Goal: Task Accomplishment & Management: Use online tool/utility

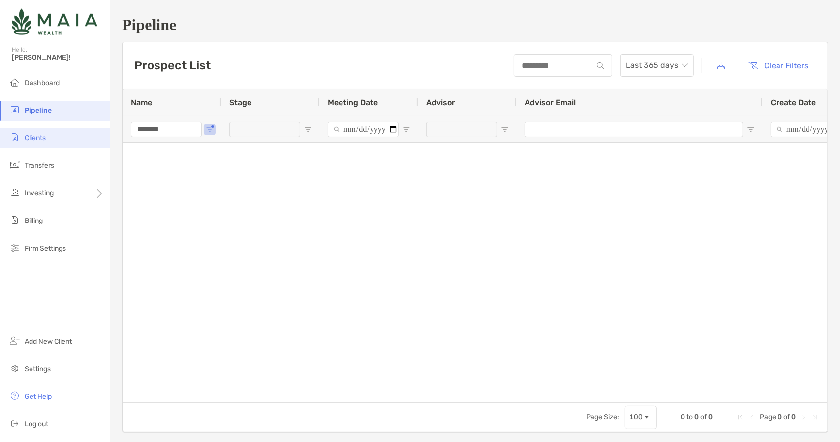
click at [63, 134] on li "Clients" at bounding box center [55, 138] width 110 height 20
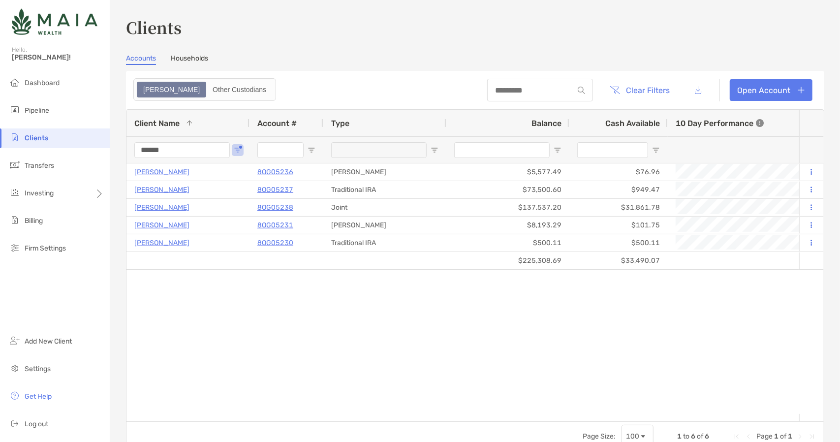
click at [187, 142] on input "******" at bounding box center [181, 150] width 95 height 16
type input "*******"
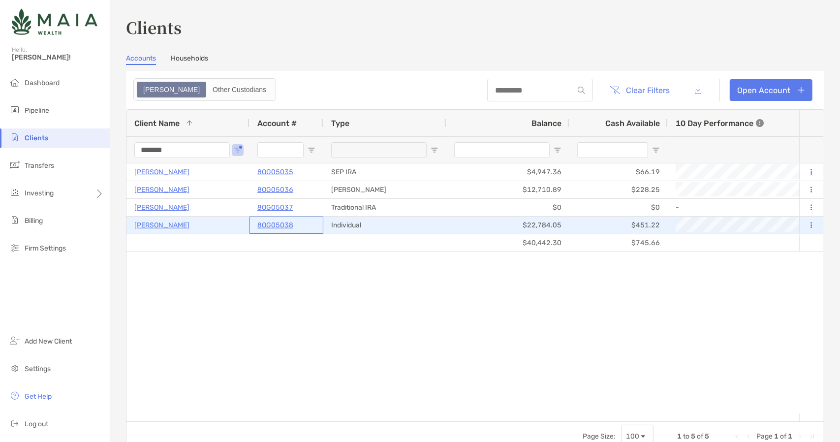
click at [275, 225] on p "8OG05038" at bounding box center [275, 225] width 36 height 12
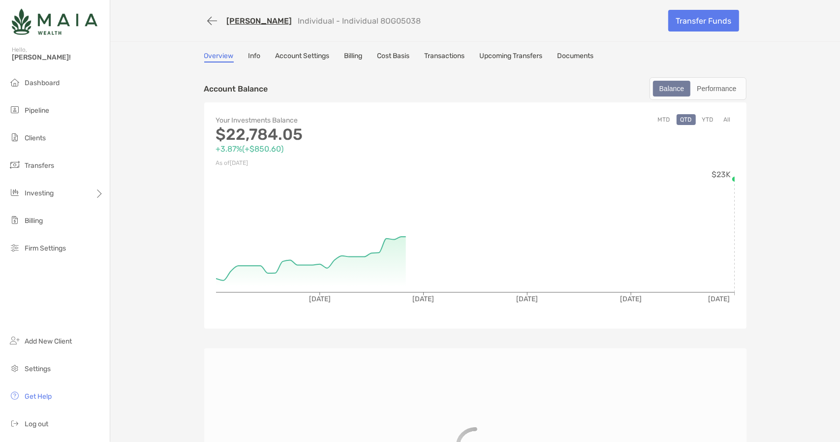
click at [672, 32] on div "Transfer Funds" at bounding box center [704, 20] width 86 height 27
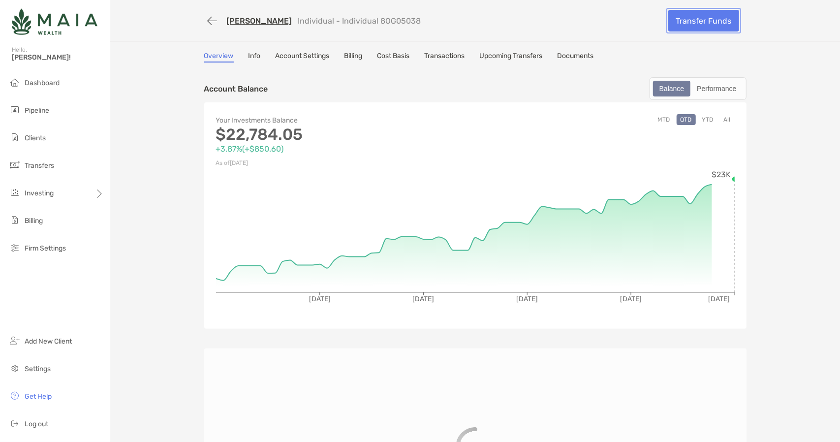
click at [679, 17] on link "Transfer Funds" at bounding box center [703, 21] width 71 height 22
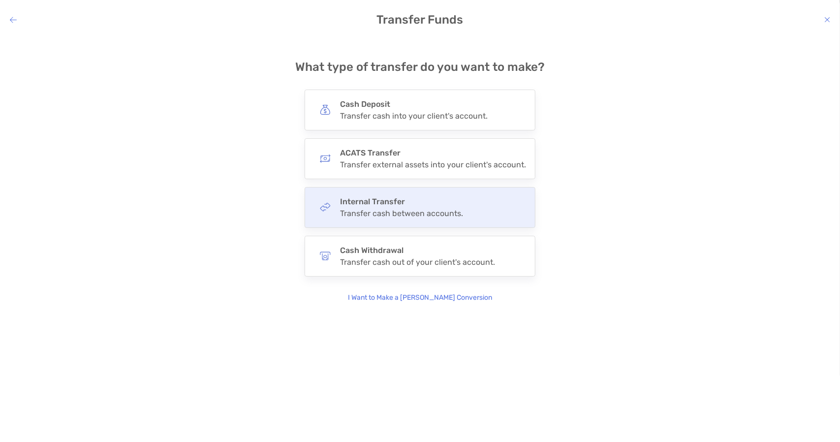
click at [388, 211] on div "Transfer cash between accounts." at bounding box center [401, 213] width 123 height 9
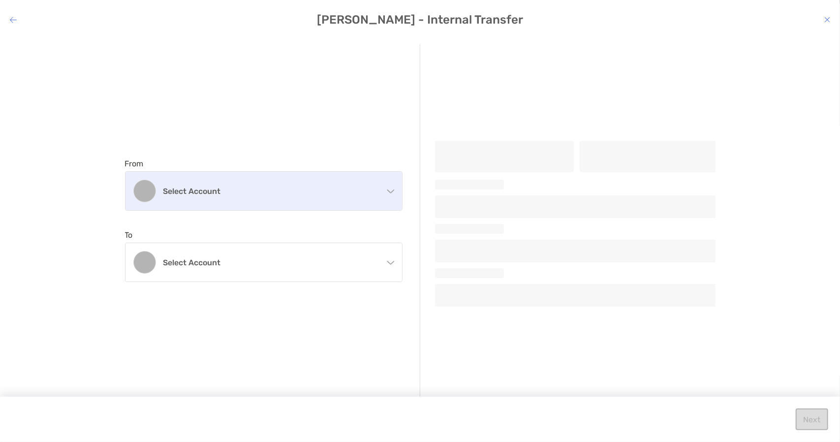
click at [263, 194] on h4 "Select account" at bounding box center [269, 191] width 213 height 9
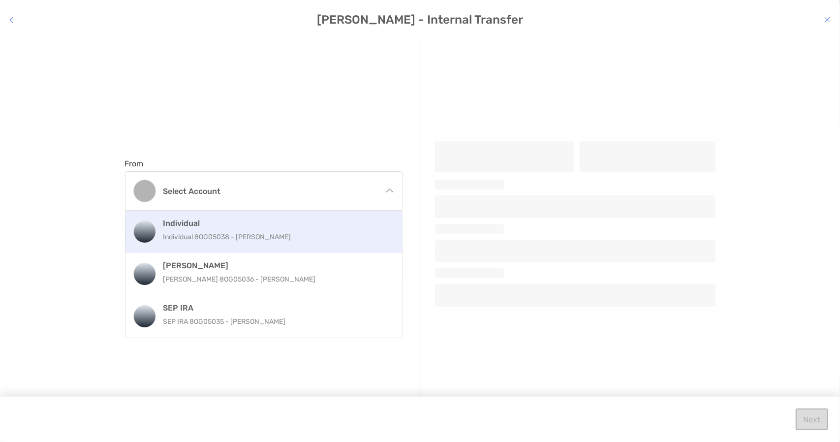
click at [249, 234] on p "Individual 8OG05038 - [PERSON_NAME]" at bounding box center [274, 237] width 222 height 12
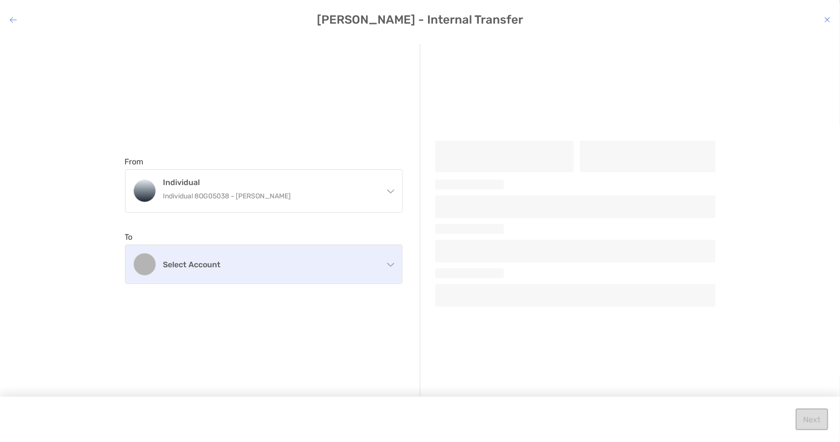
click at [245, 271] on div "Select account" at bounding box center [263, 264] width 277 height 38
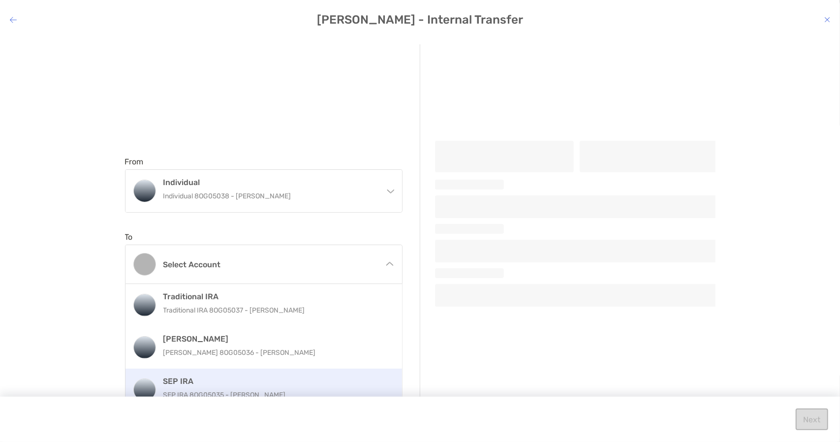
click at [227, 381] on h4 "SEP IRA" at bounding box center [274, 380] width 222 height 9
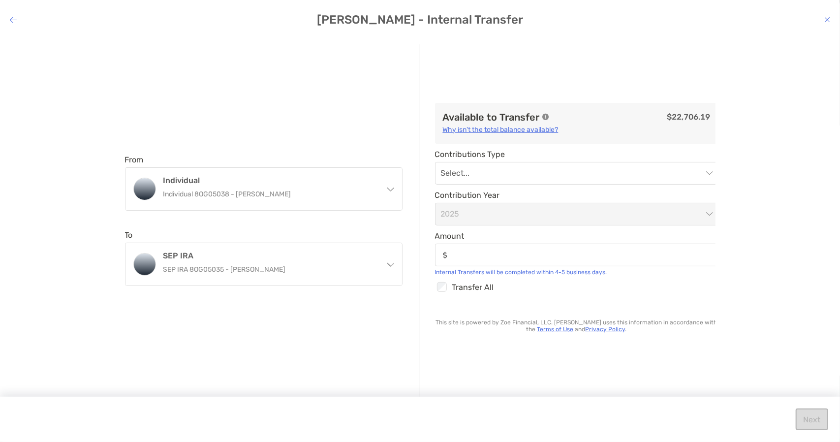
click at [572, 215] on span "2025" at bounding box center [577, 214] width 272 height 22
click at [472, 247] on div "modal" at bounding box center [576, 255] width 283 height 23
click at [472, 251] on input "Amount" at bounding box center [585, 255] width 266 height 8
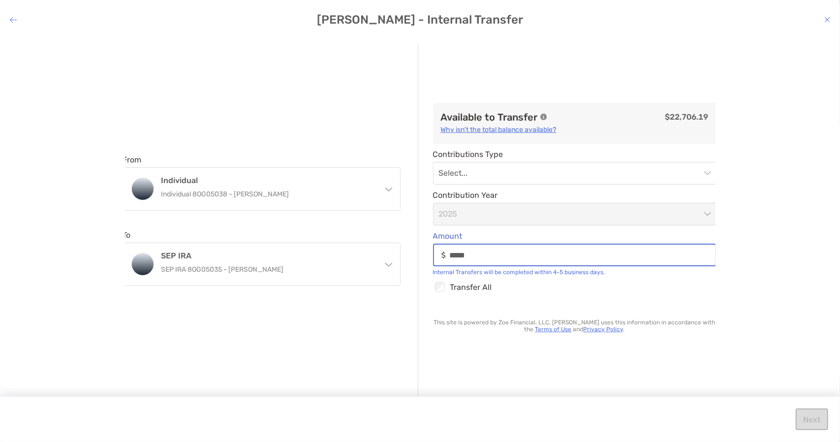
type input "*****"
click at [752, 190] on div "From Individual Individual 8OG05038 - [PERSON_NAME] Individual Individual 8OG05…" at bounding box center [420, 231] width 824 height 375
click at [537, 168] on input "modal" at bounding box center [570, 173] width 262 height 22
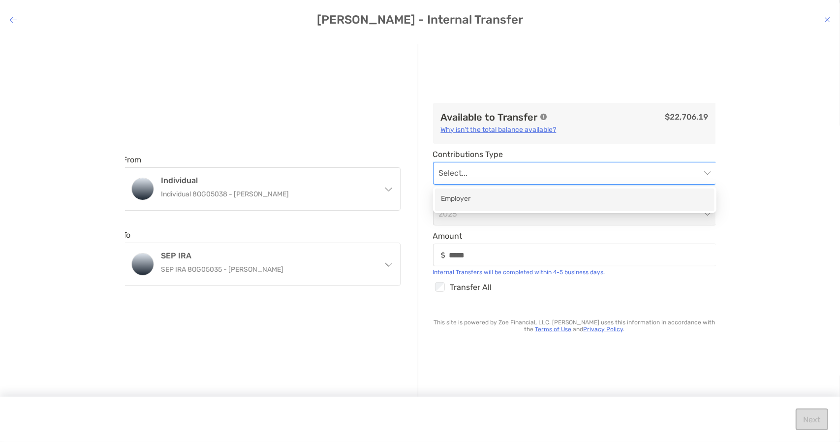
click at [508, 204] on div "Employer" at bounding box center [575, 199] width 268 height 12
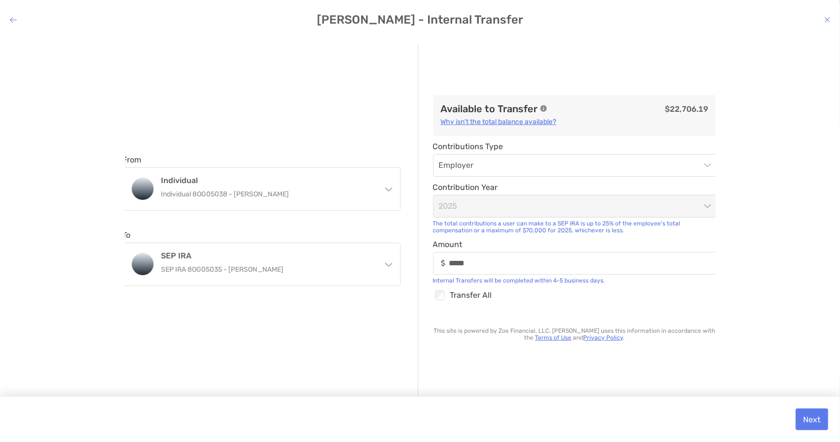
click at [756, 217] on div "From Individual Individual 8OG05038 - [PERSON_NAME] Individual Individual 8OG05…" at bounding box center [420, 231] width 824 height 375
click at [808, 411] on button "Next" at bounding box center [812, 419] width 32 height 22
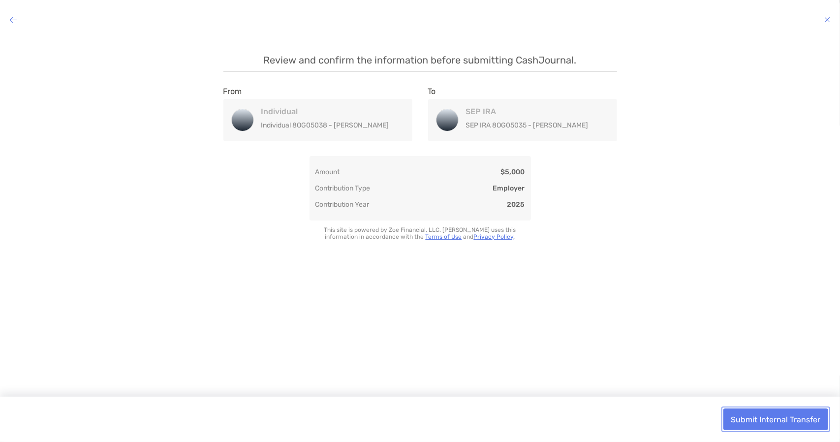
click at [760, 424] on button "Submit Internal Transfer" at bounding box center [775, 419] width 105 height 22
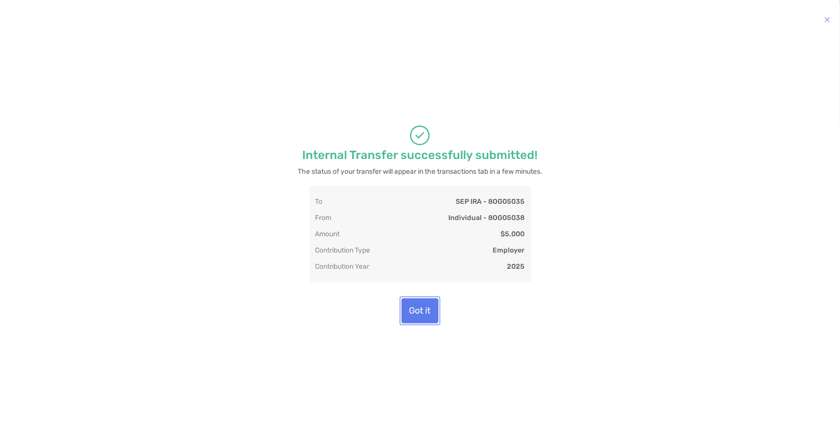
click at [416, 304] on button "Got it" at bounding box center [420, 310] width 37 height 25
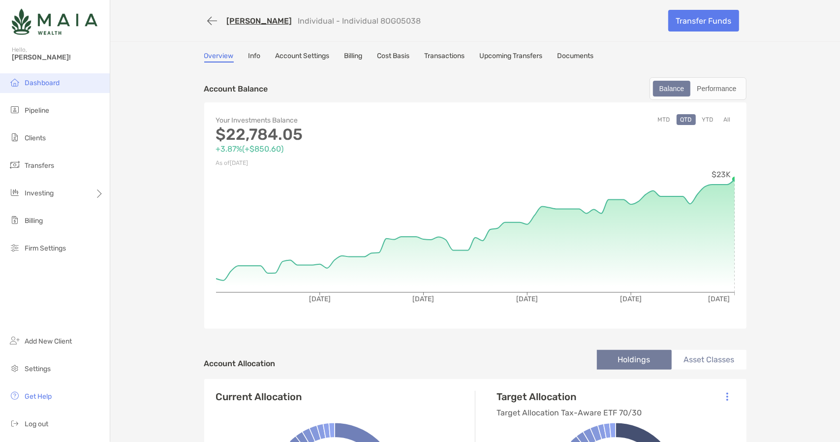
click at [42, 85] on span "Dashboard" at bounding box center [42, 83] width 35 height 8
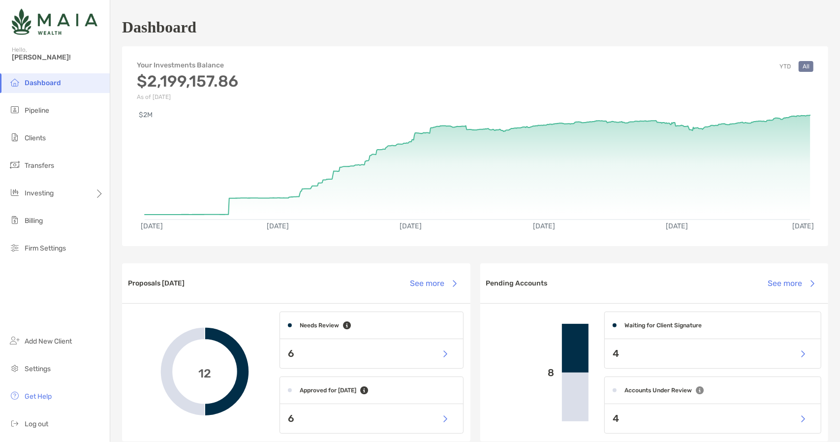
click at [41, 145] on li "Clients" at bounding box center [55, 138] width 110 height 20
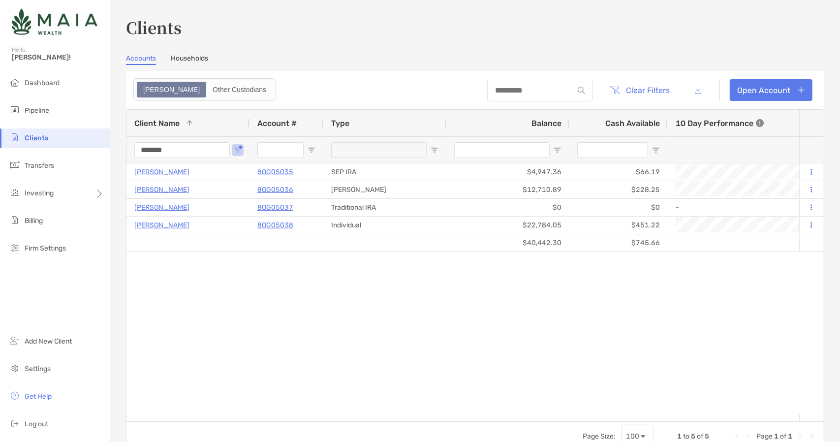
click at [197, 142] on input "*******" at bounding box center [181, 150] width 95 height 16
type input "*****"
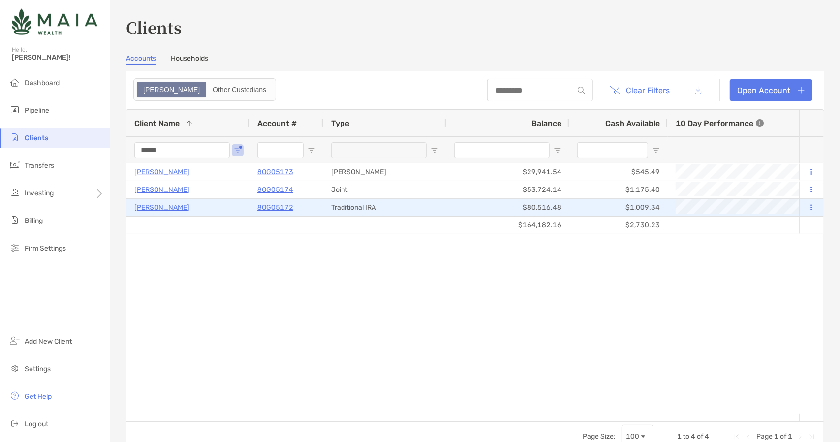
click at [281, 212] on p "8OG05172" at bounding box center [275, 207] width 36 height 12
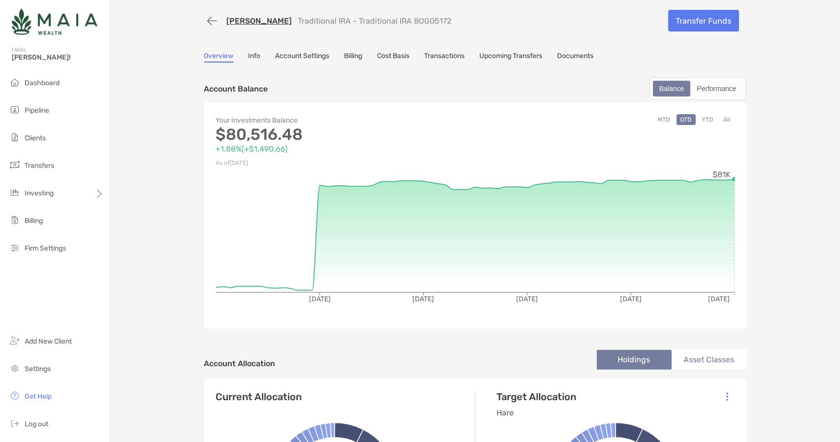
click at [256, 55] on link "Info" at bounding box center [255, 57] width 12 height 11
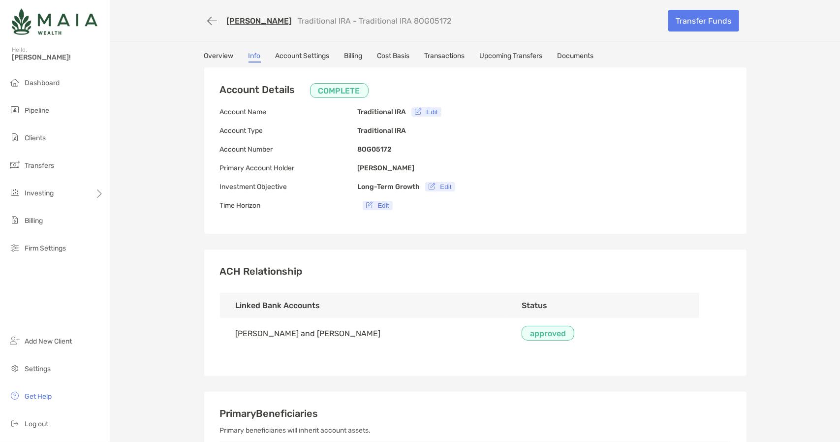
type input "**********"
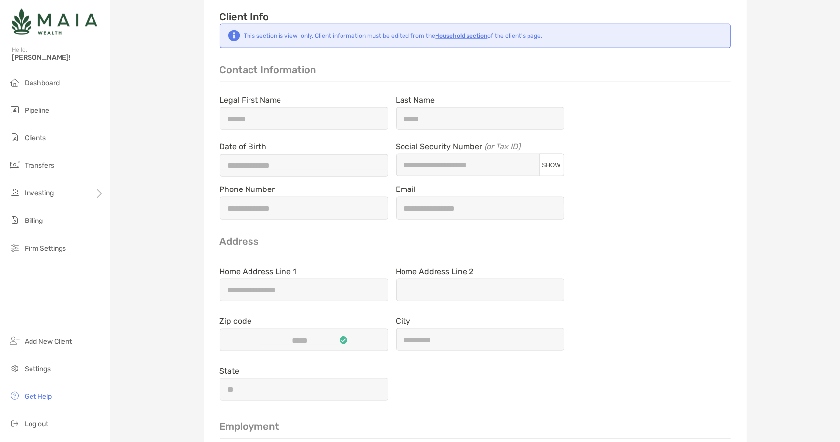
scroll to position [697, 0]
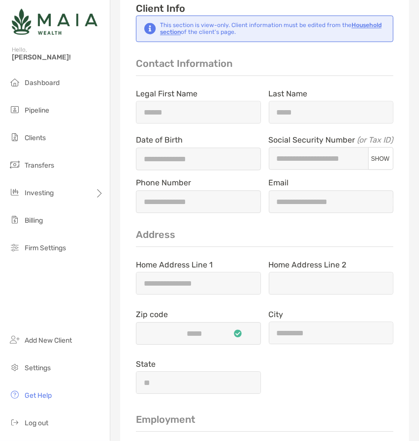
click at [86, 286] on div "Dashboard Pipeline Clients Transfers Investing Billing Firm Settings Add New Cl…" at bounding box center [55, 257] width 110 height 368
click at [45, 89] on li "Dashboard" at bounding box center [55, 83] width 110 height 20
